Goal: Find contact information: Find contact information

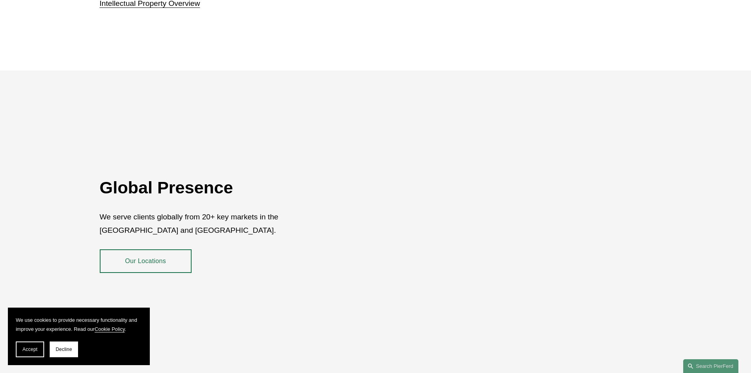
scroll to position [1442, 0]
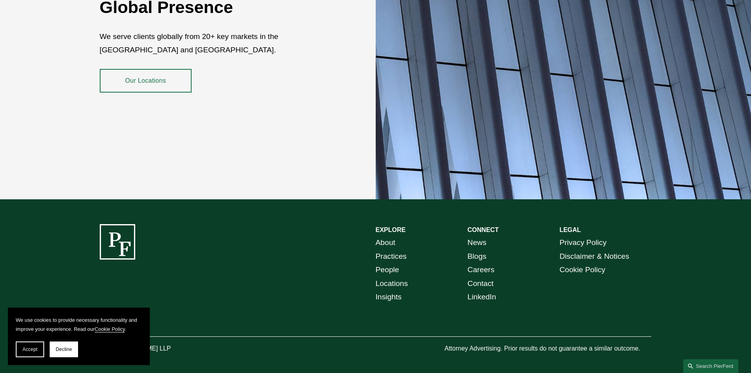
click at [477, 277] on link "Contact" at bounding box center [481, 284] width 26 height 14
click at [384, 277] on link "Locations" at bounding box center [392, 284] width 32 height 14
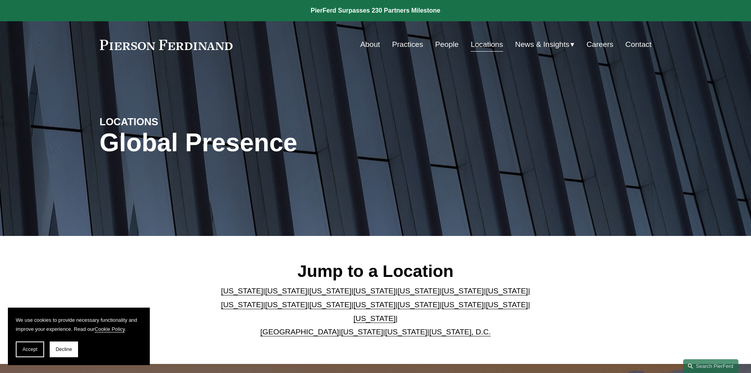
click at [354, 309] on link "New York" at bounding box center [375, 305] width 42 height 8
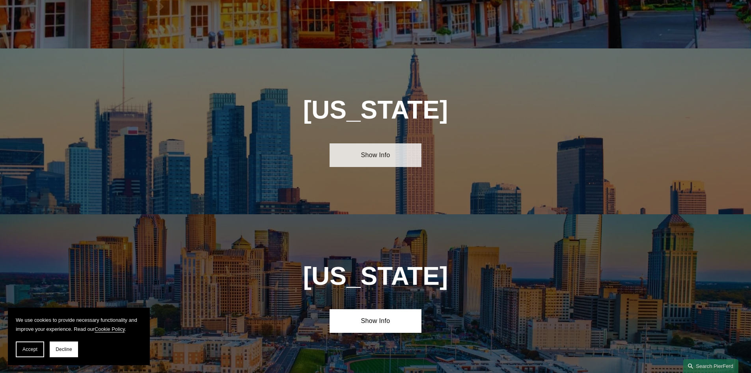
click at [376, 143] on link "Show Info" at bounding box center [376, 155] width 92 height 24
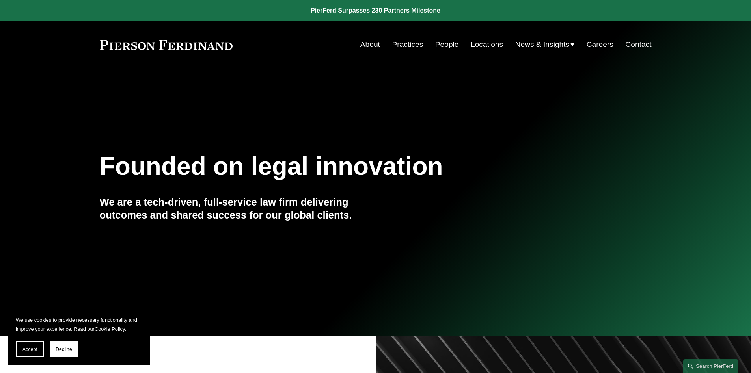
click at [477, 42] on link "Locations" at bounding box center [487, 44] width 32 height 15
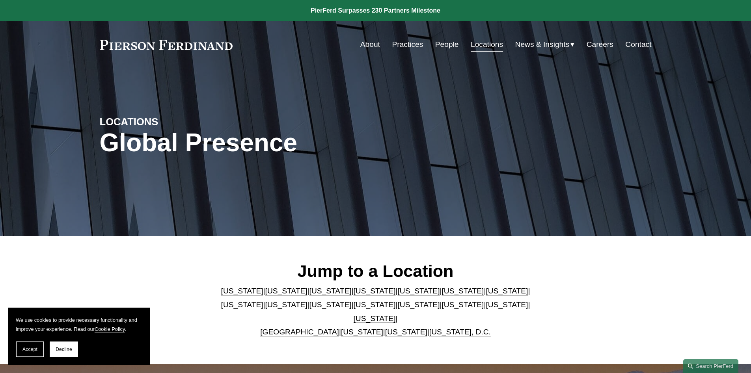
click at [354, 309] on link "[US_STATE]" at bounding box center [375, 305] width 42 height 8
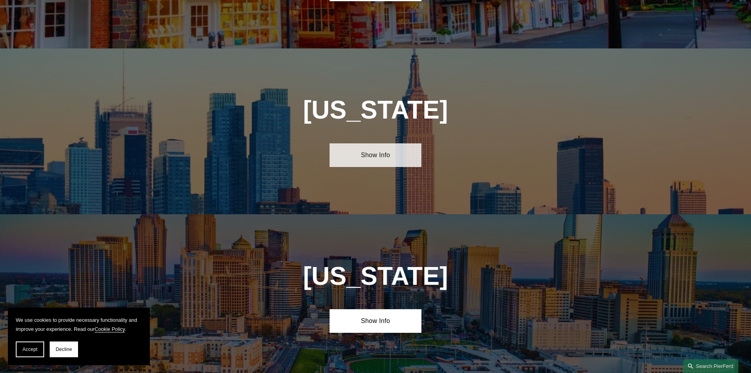
click at [386, 143] on link "Show Info" at bounding box center [376, 155] width 92 height 24
